Goal: Transaction & Acquisition: Subscribe to service/newsletter

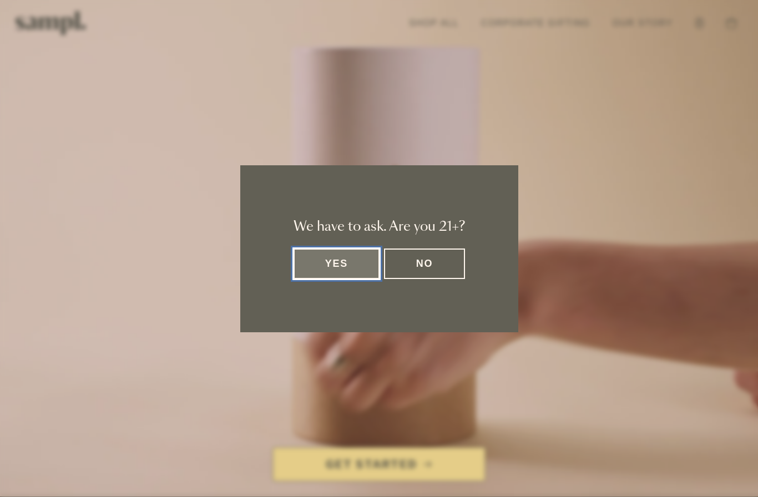
click at [356, 261] on button "Yes" at bounding box center [337, 264] width 87 height 31
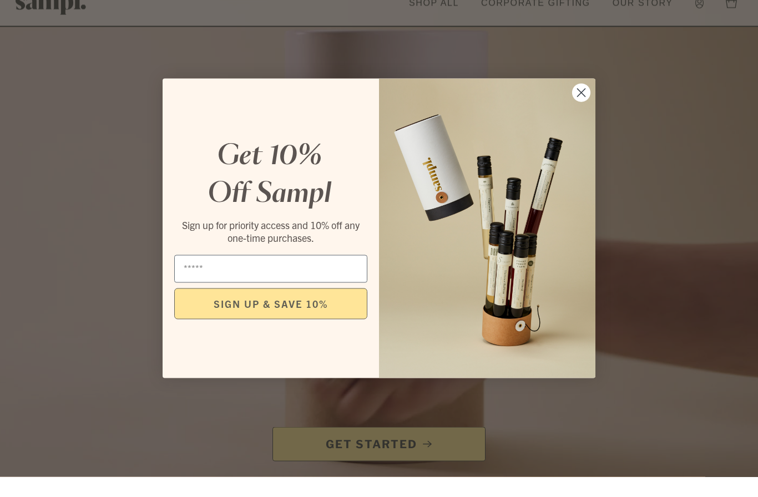
click at [584, 110] on circle "Close dialog" at bounding box center [581, 113] width 18 height 18
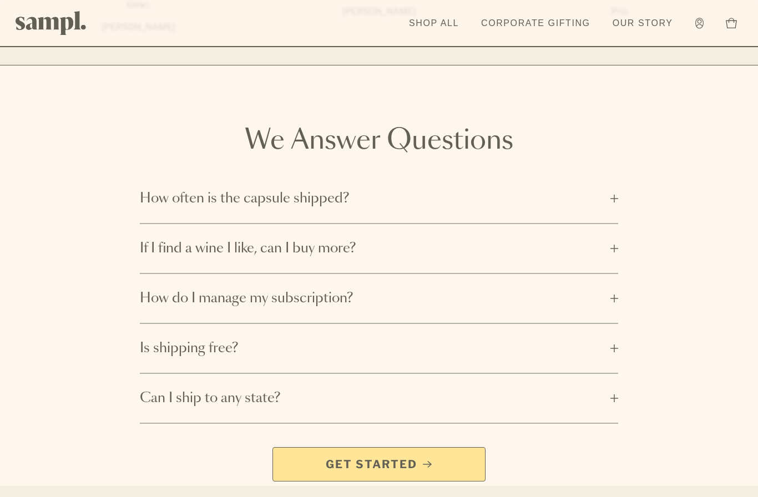
scroll to position [1694, 0]
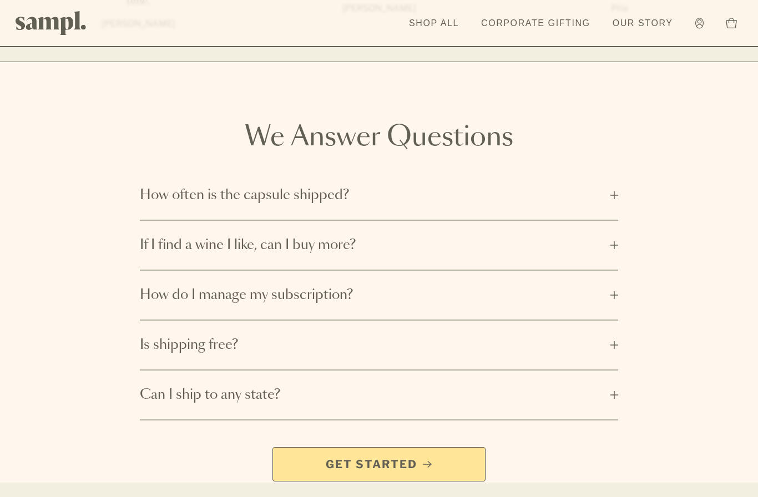
click at [617, 181] on button "How often is the capsule shipped?" at bounding box center [379, 195] width 479 height 49
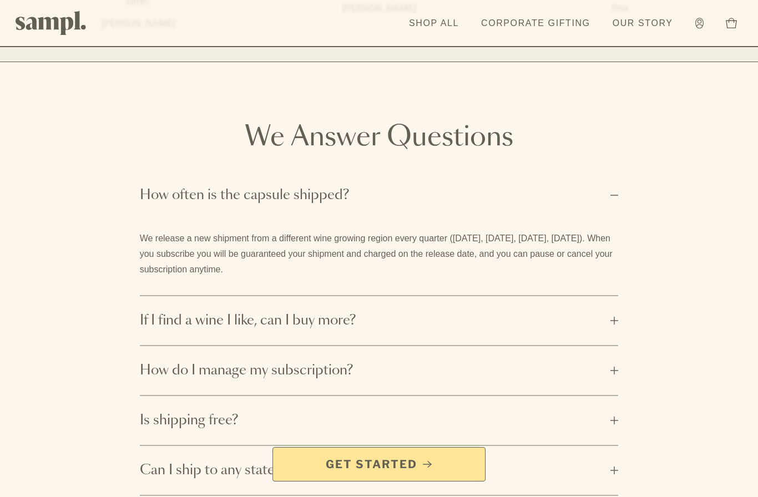
click at [618, 304] on button "If I find a wine I like, can I buy more?" at bounding box center [379, 320] width 479 height 49
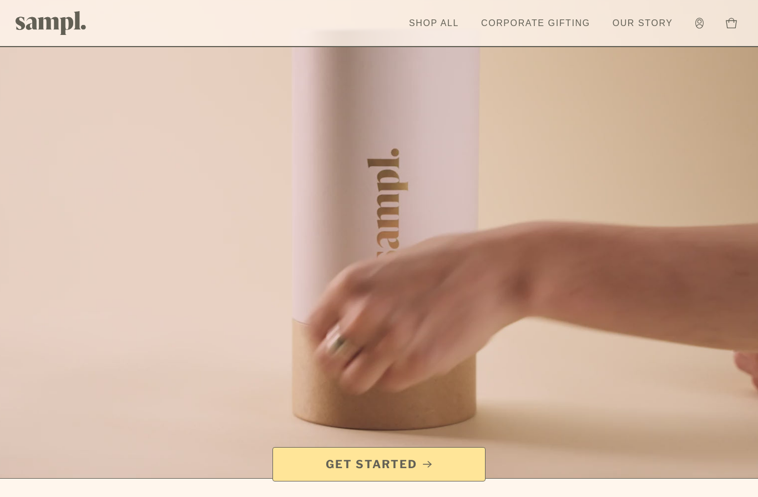
scroll to position [0, 0]
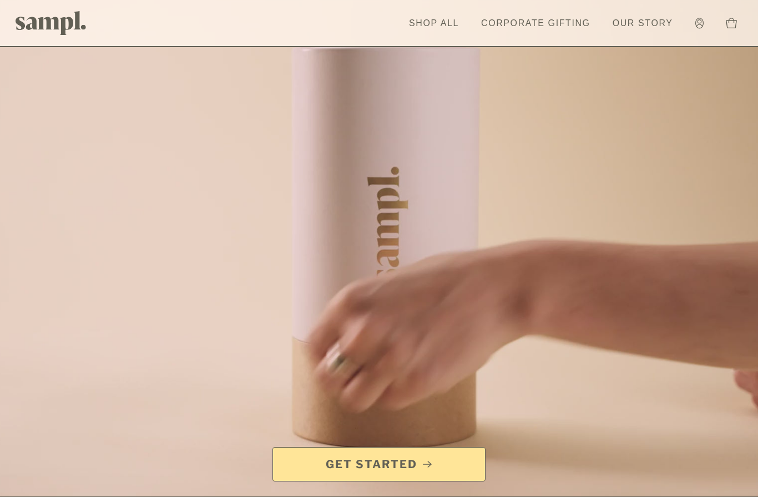
click at [440, 25] on link "Shop All" at bounding box center [433, 23] width 61 height 24
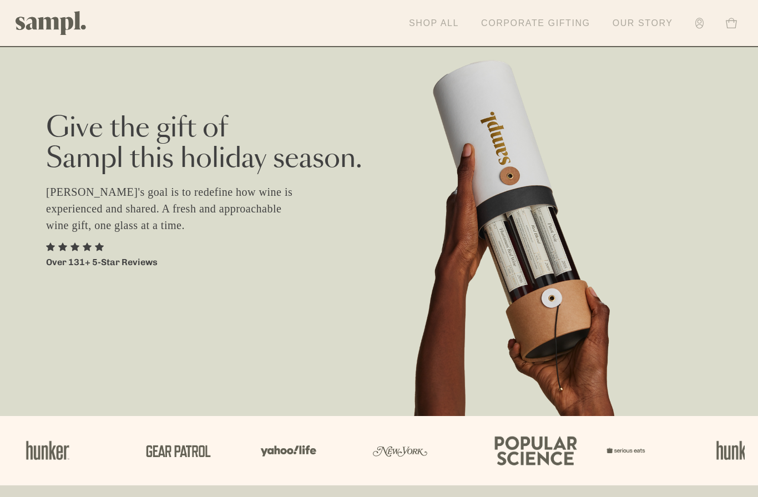
click at [731, 23] on icon at bounding box center [731, 23] width 11 height 11
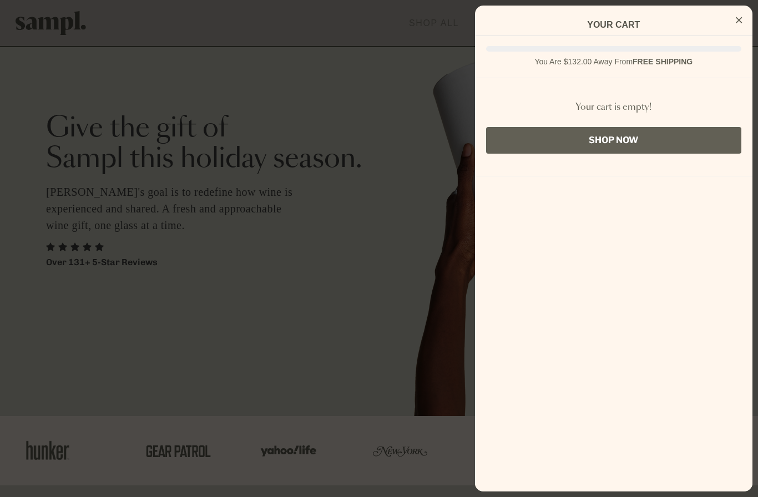
click at [607, 137] on link "Shop Now" at bounding box center [613, 140] width 255 height 27
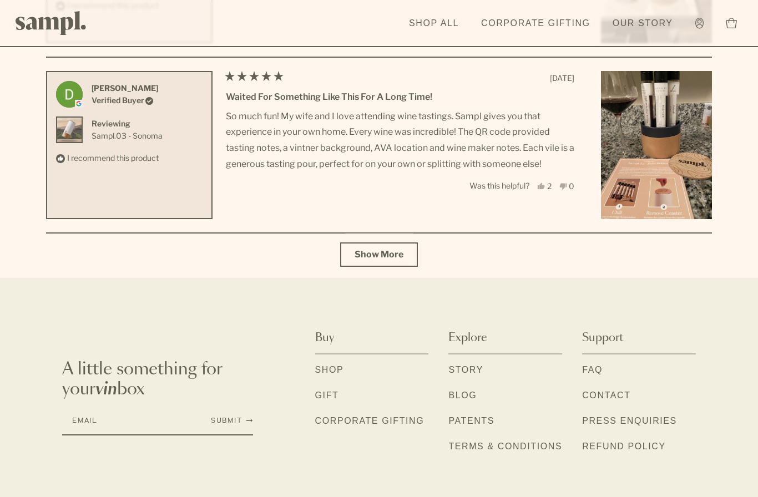
scroll to position [3992, 0]
click at [335, 366] on link "Shop" at bounding box center [329, 372] width 29 height 14
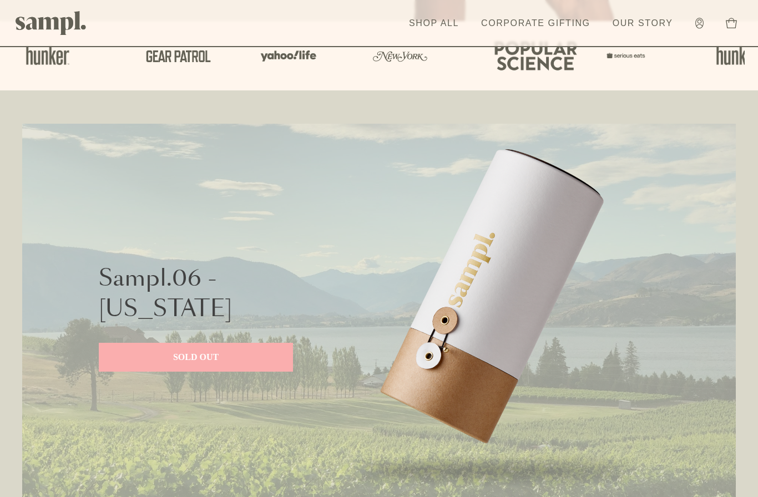
scroll to position [398, 0]
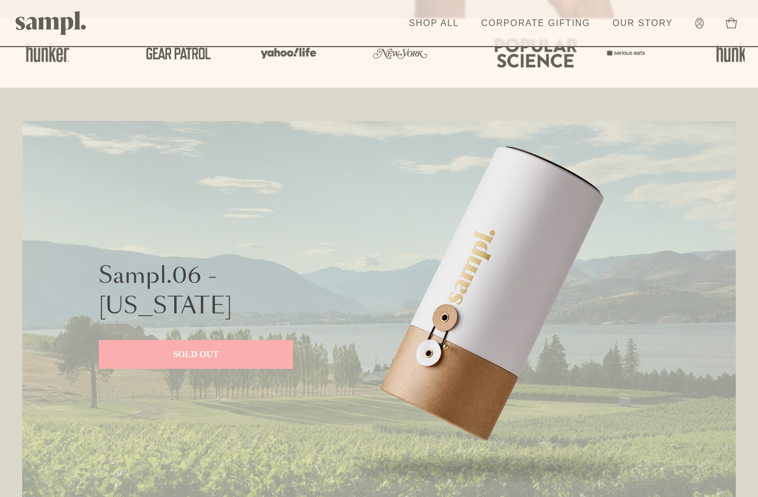
click at [211, 360] on p "SOLD OUT" at bounding box center [196, 354] width 172 height 13
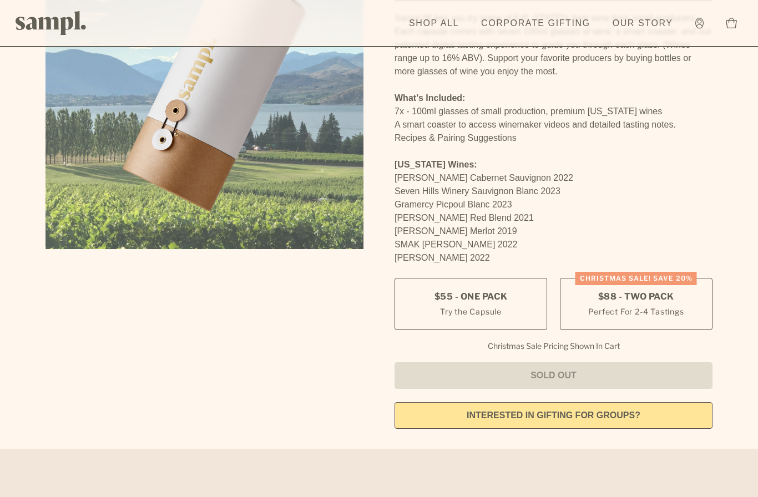
scroll to position [155, 0]
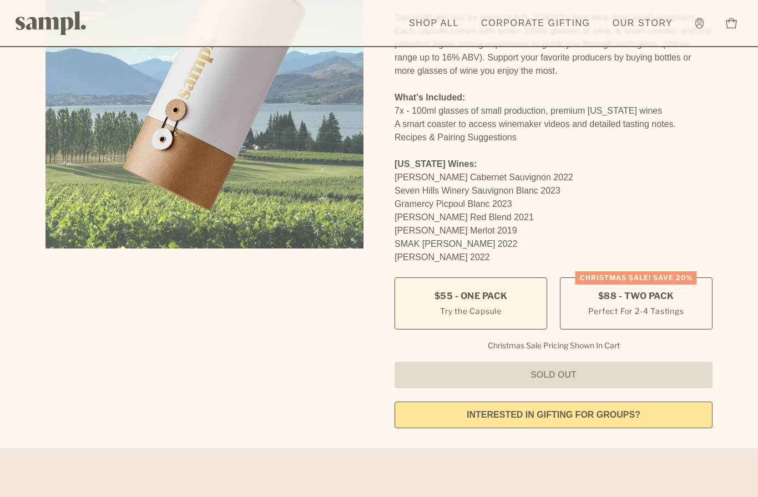
click at [442, 306] on small "Try the Capsule" at bounding box center [471, 311] width 62 height 12
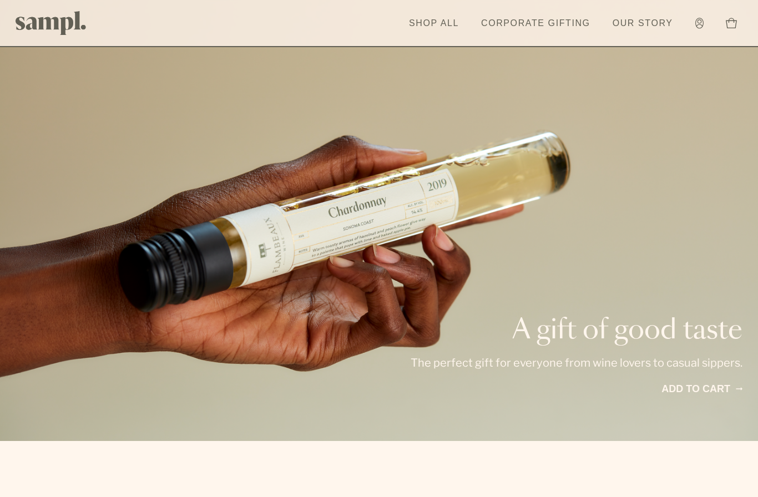
scroll to position [1517, 0]
click at [698, 386] on link "Add to cart" at bounding box center [700, 389] width 83 height 15
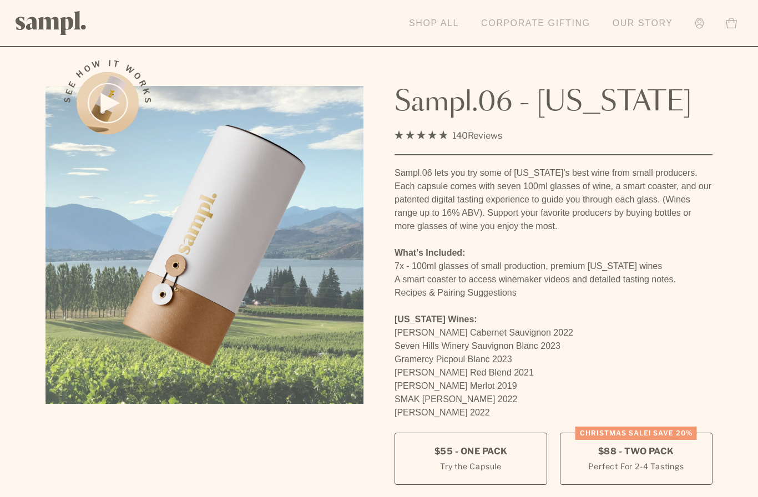
click at [731, 24] on icon at bounding box center [731, 23] width 11 height 11
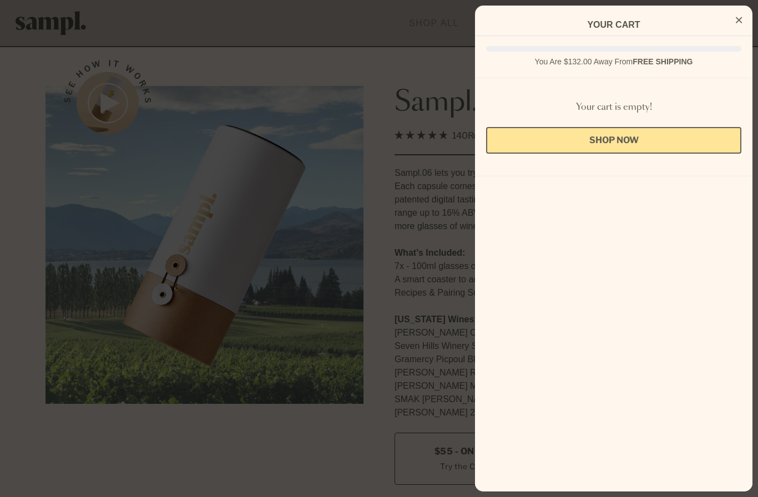
click at [734, 20] on button "Close Cart" at bounding box center [738, 20] width 17 height 17
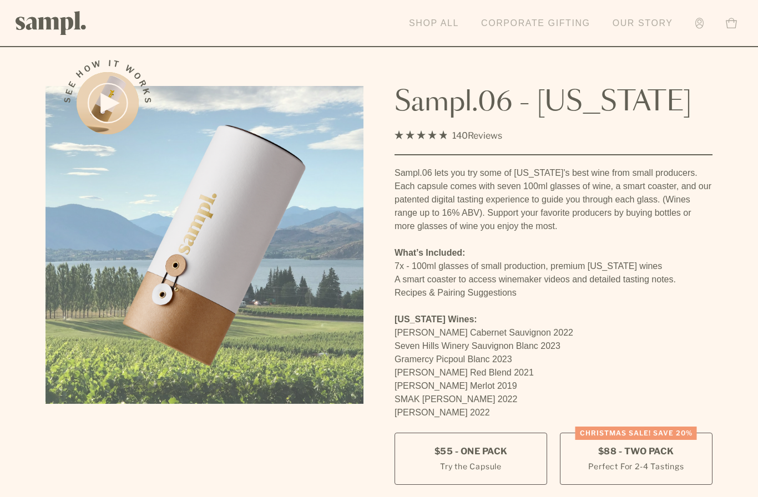
click at [539, 27] on link "Corporate Gifting" at bounding box center [536, 23] width 120 height 24
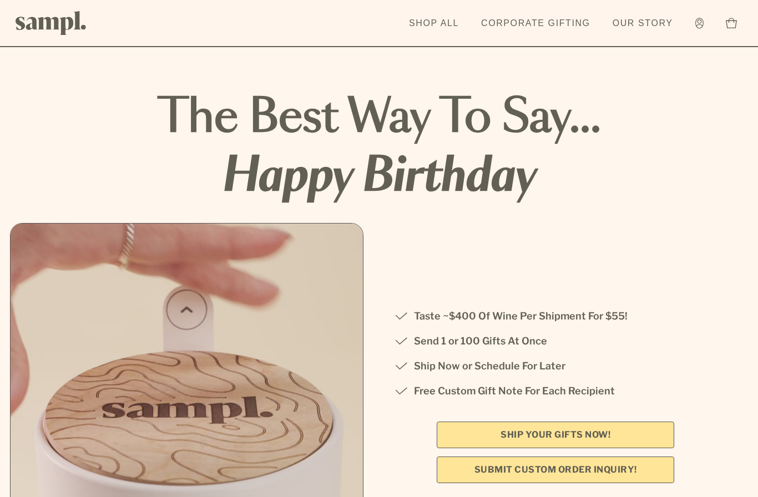
click at [650, 19] on link "Our Story" at bounding box center [643, 23] width 72 height 24
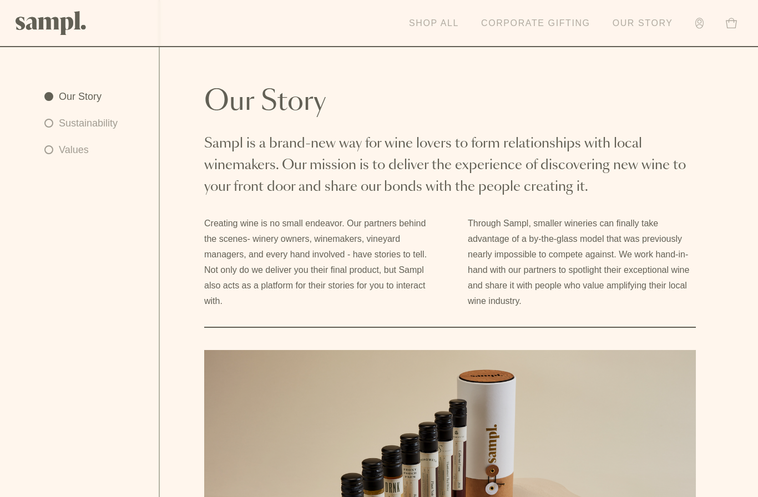
click at [435, 28] on link "Shop All" at bounding box center [433, 23] width 61 height 24
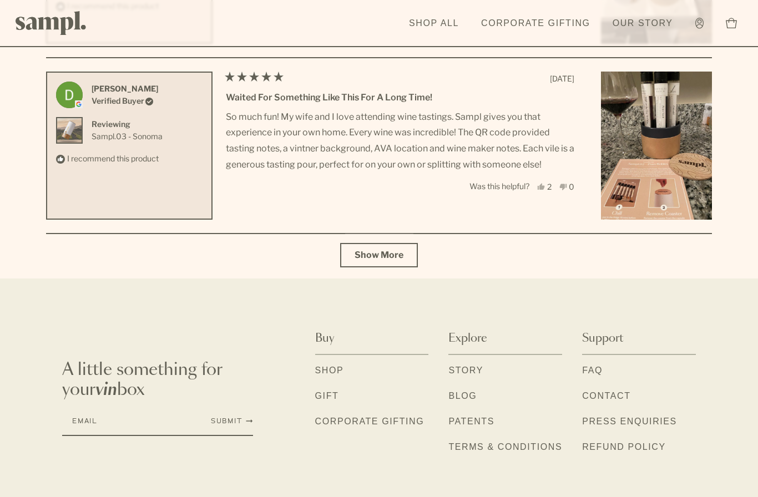
scroll to position [3992, 0]
click at [92, 423] on input "Email" at bounding box center [134, 421] width 144 height 27
type input "**********"
click at [234, 423] on button "Submit" at bounding box center [232, 421] width 42 height 9
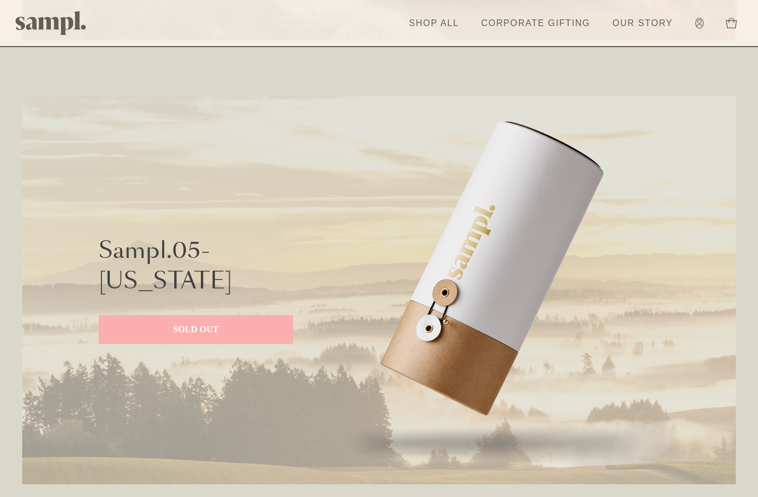
scroll to position [2198, 0]
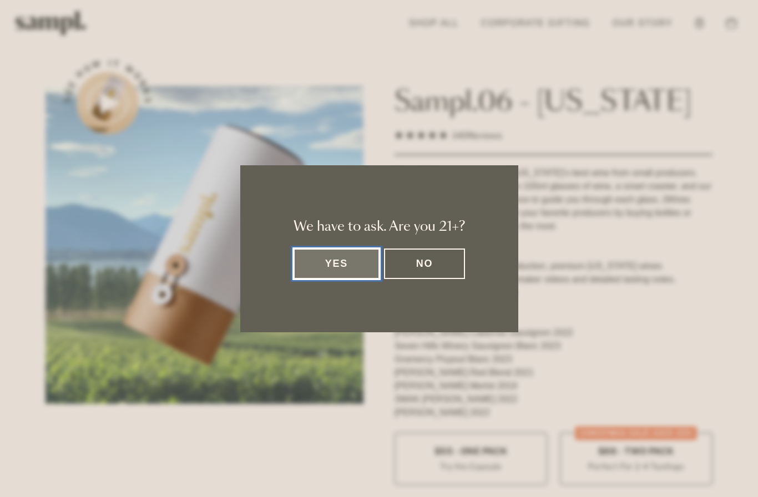
click at [361, 260] on button "Yes" at bounding box center [337, 264] width 87 height 31
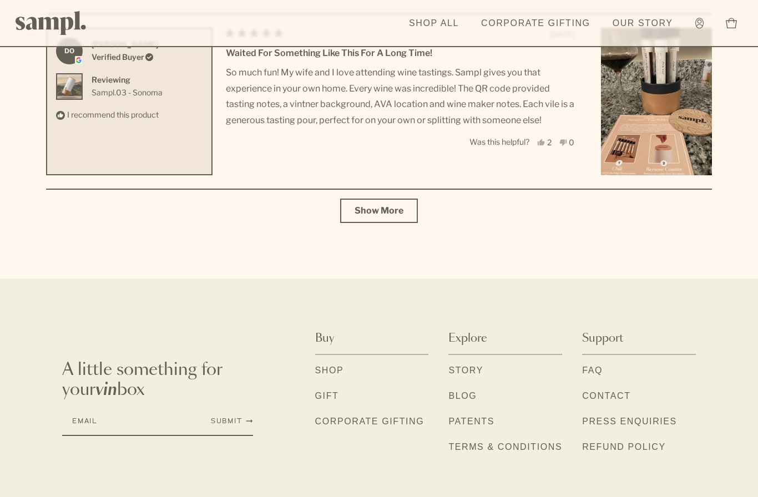
scroll to position [4740, 0]
click at [606, 397] on link "Contact" at bounding box center [606, 397] width 48 height 14
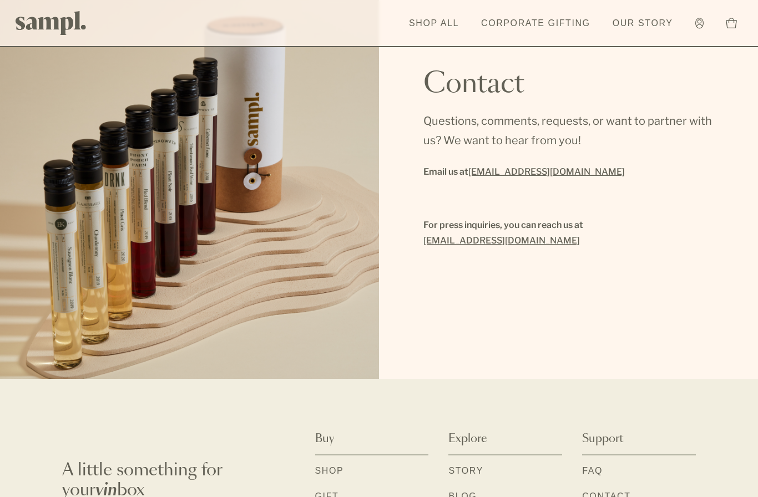
click at [593, 468] on link "FAQ" at bounding box center [592, 472] width 21 height 14
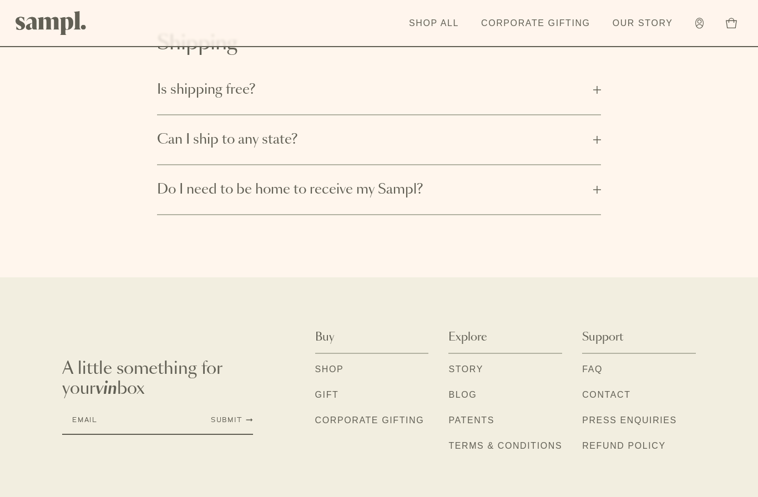
scroll to position [540, 0]
click at [601, 398] on link "Contact" at bounding box center [606, 396] width 48 height 14
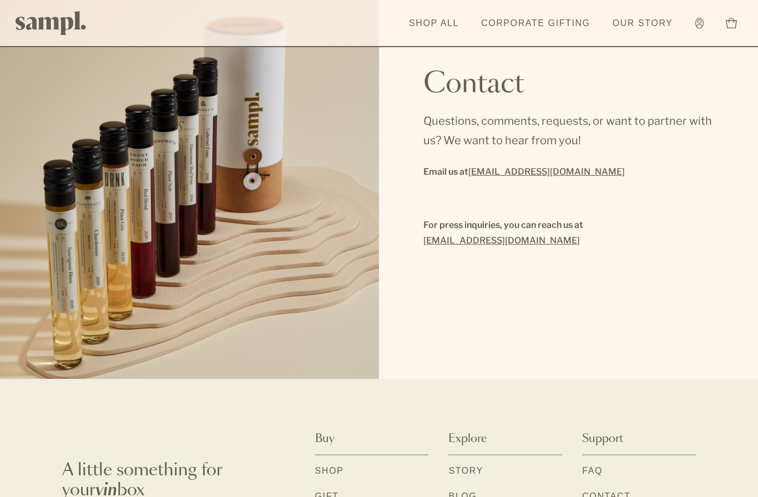
click at [516, 174] on link "[EMAIL_ADDRESS][DOMAIN_NAME]" at bounding box center [546, 172] width 156 height 16
